Goal: Task Accomplishment & Management: Use online tool/utility

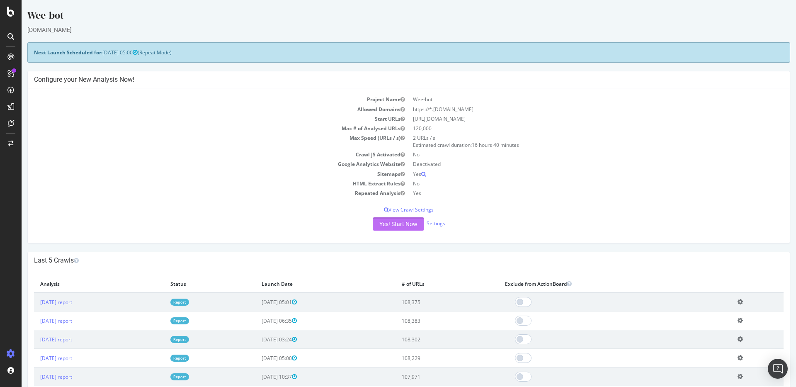
click at [399, 221] on button "Yes! Start Now" at bounding box center [398, 223] width 51 height 13
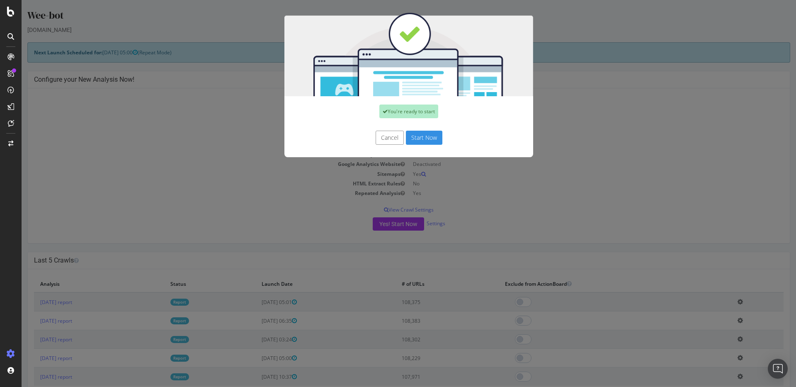
click at [423, 137] on button "Start Now" at bounding box center [424, 138] width 36 height 14
